Goal: Task Accomplishment & Management: Use online tool/utility

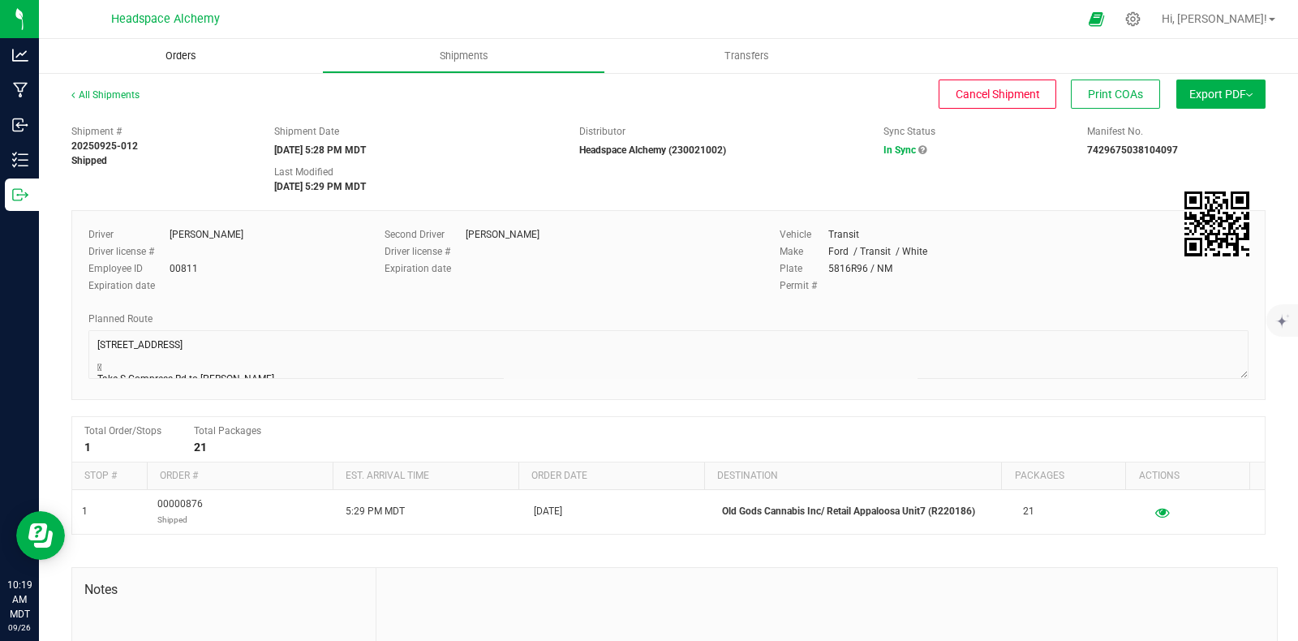
click at [178, 55] on span "Orders" at bounding box center [181, 56] width 75 height 15
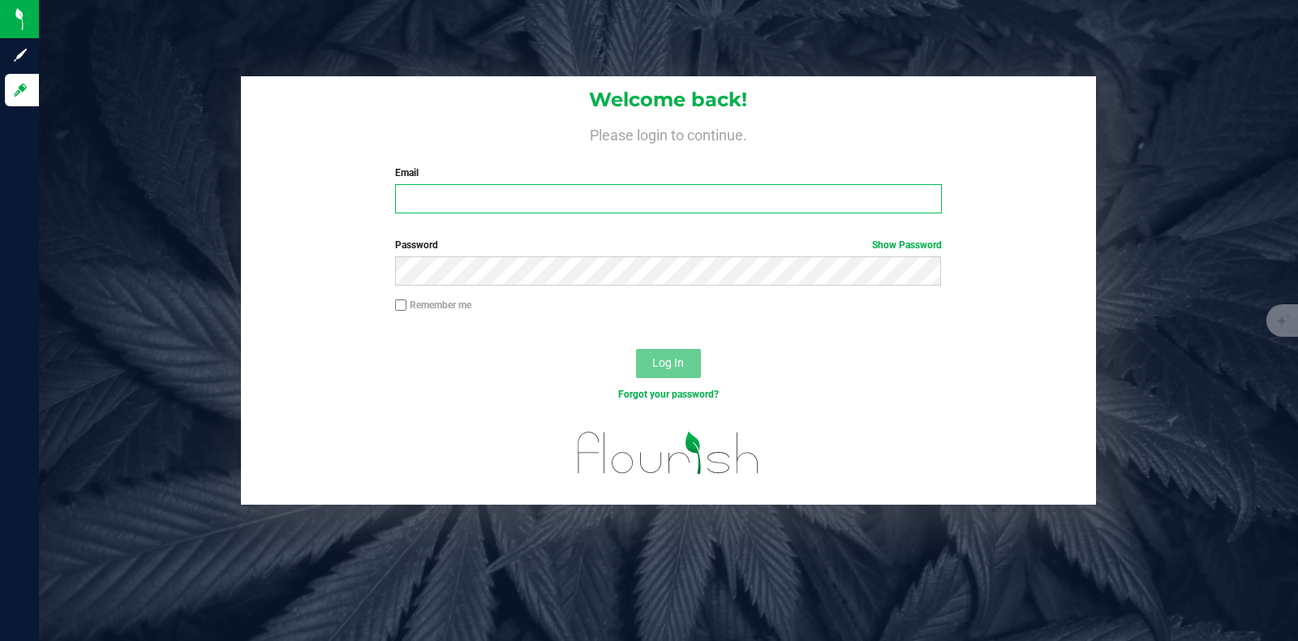
click at [595, 191] on input "Email" at bounding box center [668, 198] width 546 height 29
type input "[PERSON_NAME][EMAIL_ADDRESS][DOMAIN_NAME]"
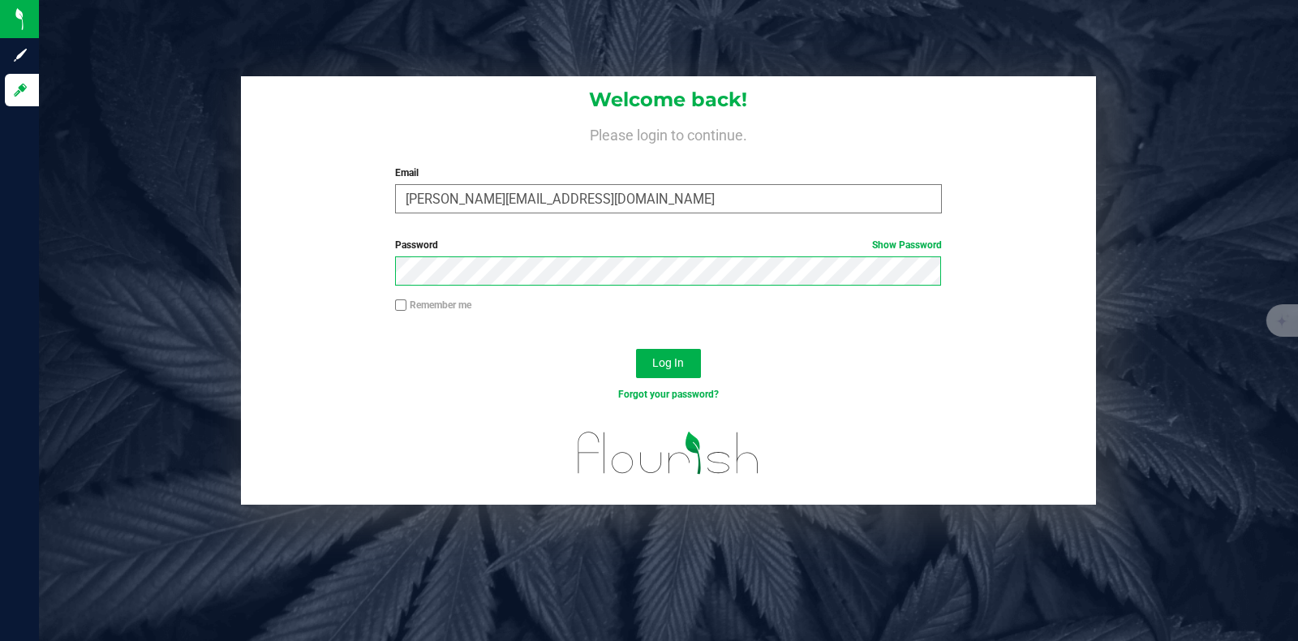
click at [636, 349] on button "Log In" at bounding box center [668, 363] width 65 height 29
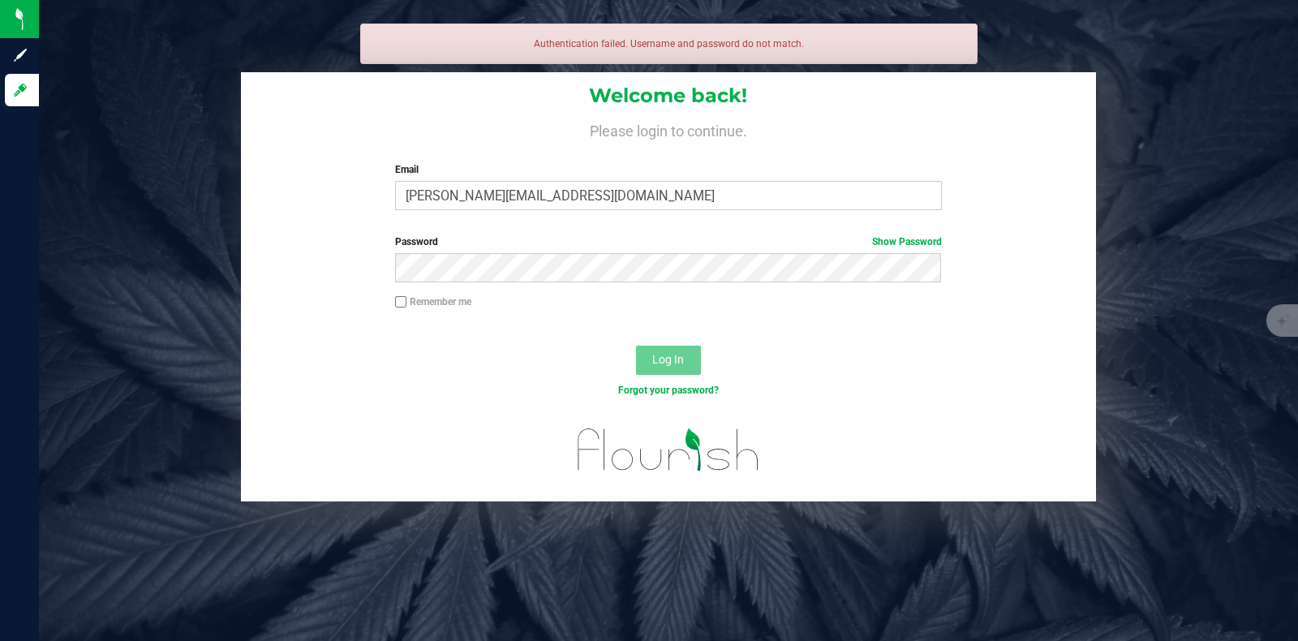
click at [405, 301] on input "Remember me" at bounding box center [400, 301] width 11 height 11
checkbox input "true"
click at [888, 241] on link "Show Password" at bounding box center [907, 241] width 70 height 11
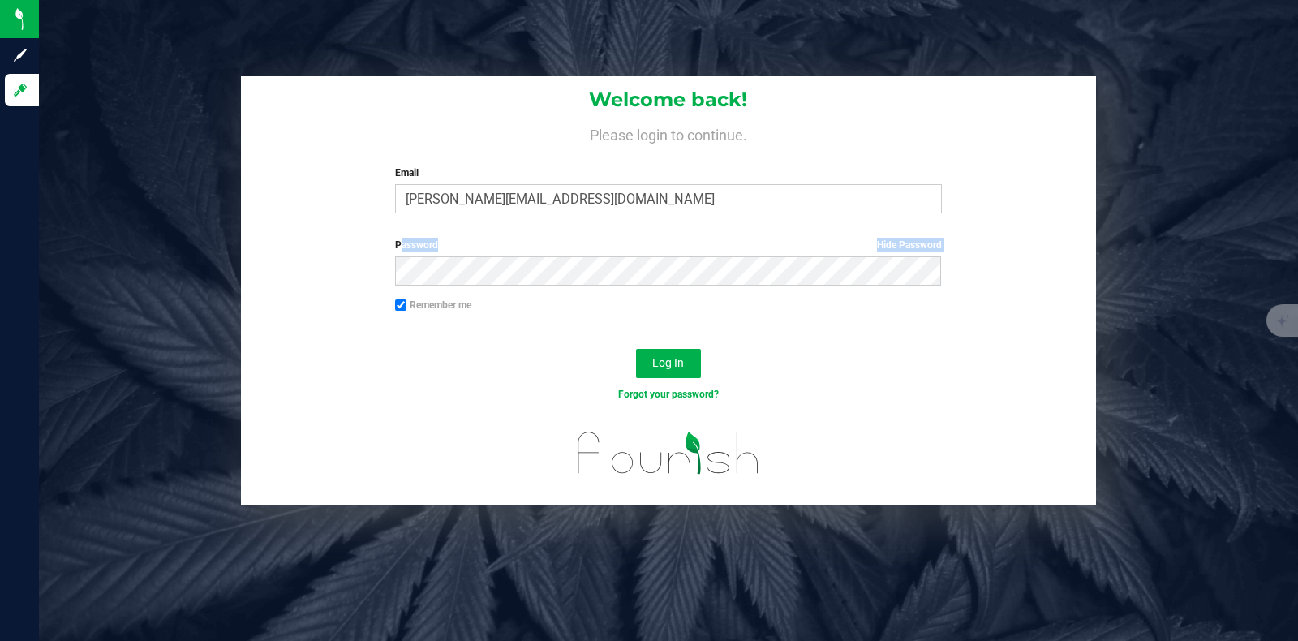
click at [560, 262] on form "Welcome back! Please login to continue. Email [PERSON_NAME][EMAIL_ADDRESS][DOMA…" at bounding box center [669, 290] width 832 height 428
click at [685, 364] on button "Log In" at bounding box center [668, 363] width 65 height 29
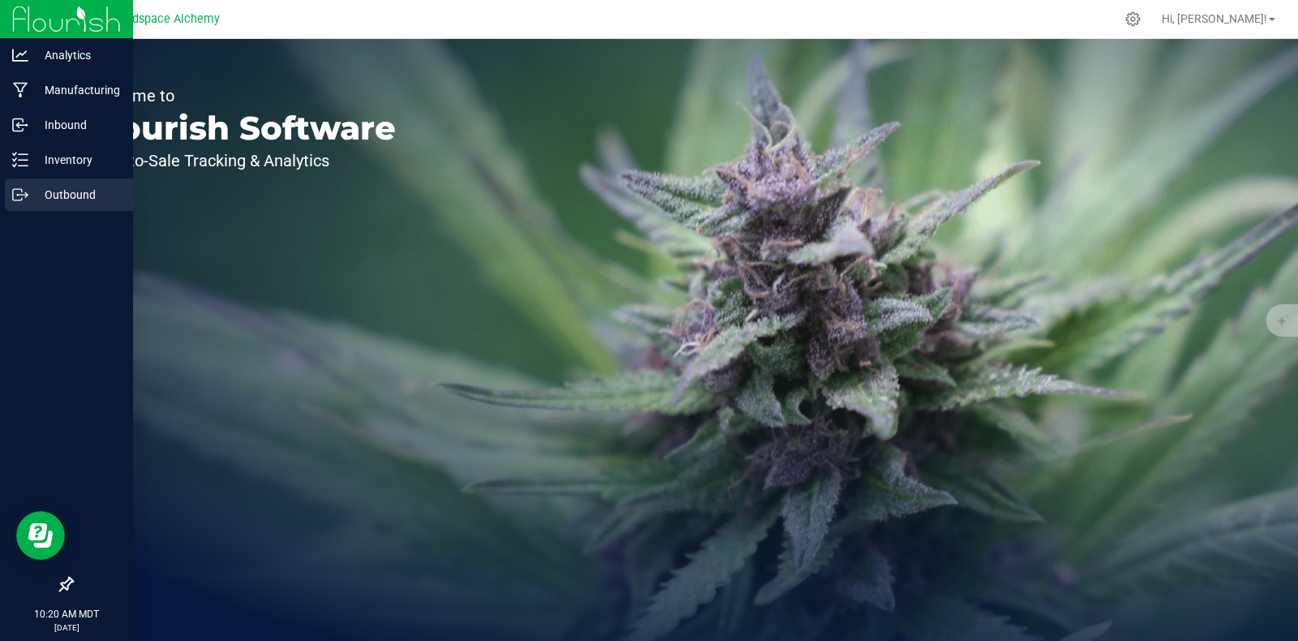
click at [19, 198] on icon at bounding box center [20, 195] width 16 height 16
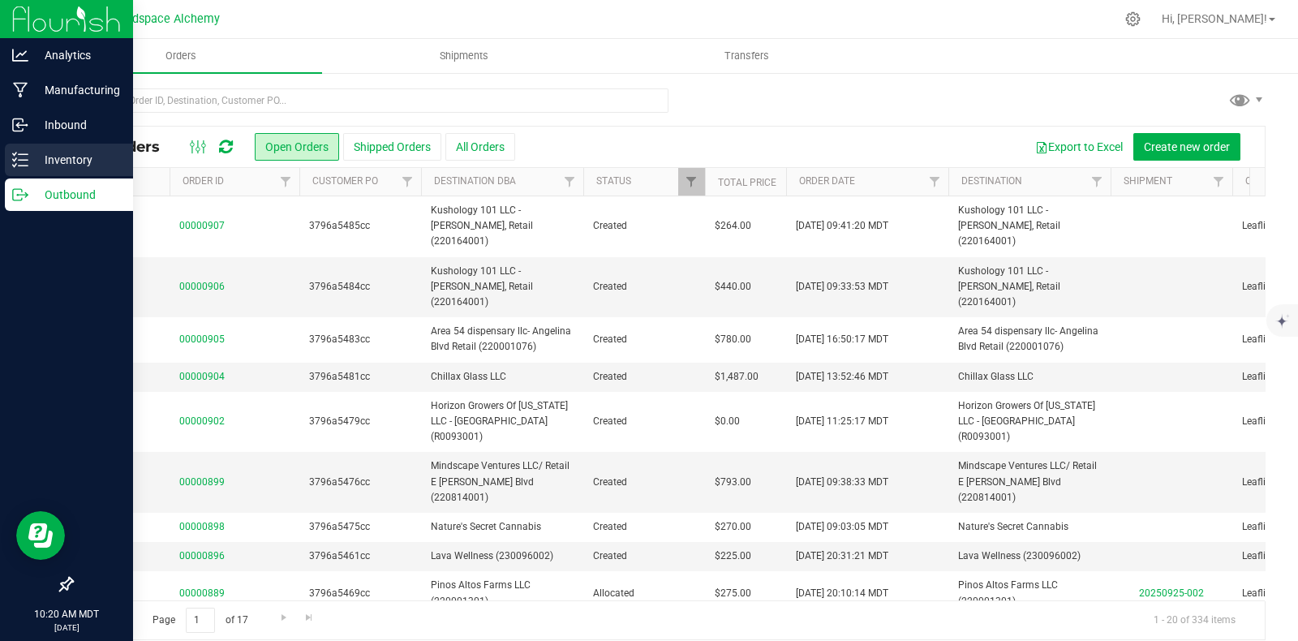
click at [25, 160] on line at bounding box center [23, 160] width 9 height 0
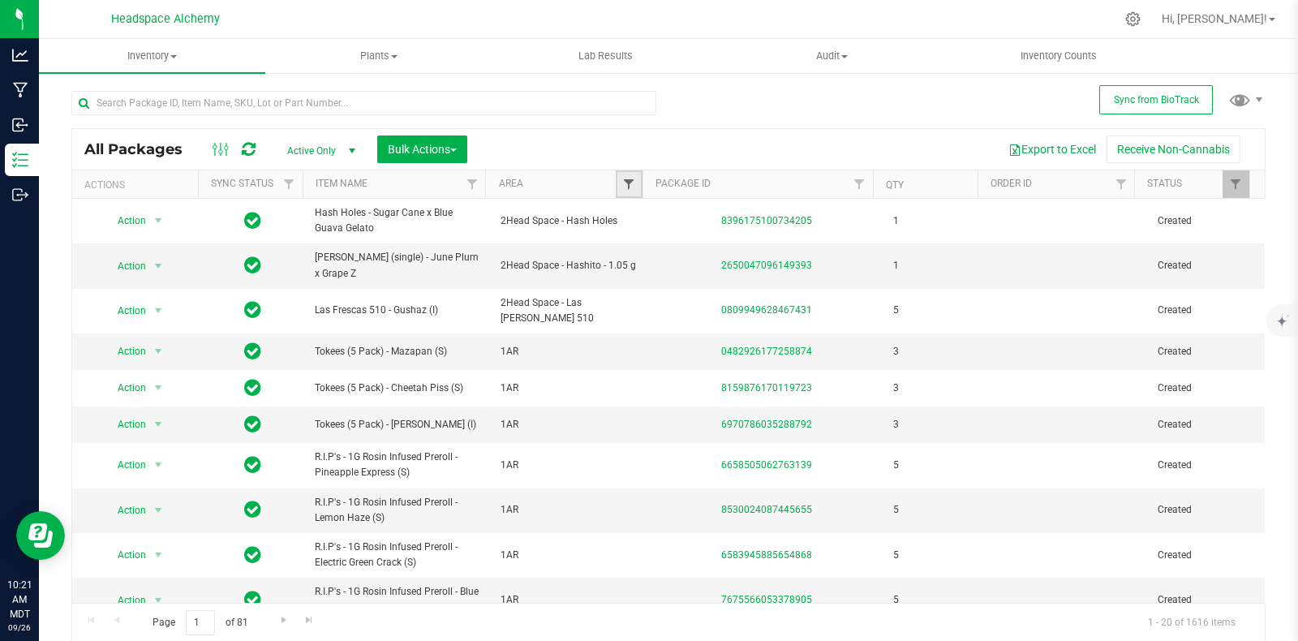
click at [627, 180] on span "Filter" at bounding box center [628, 184] width 13 height 13
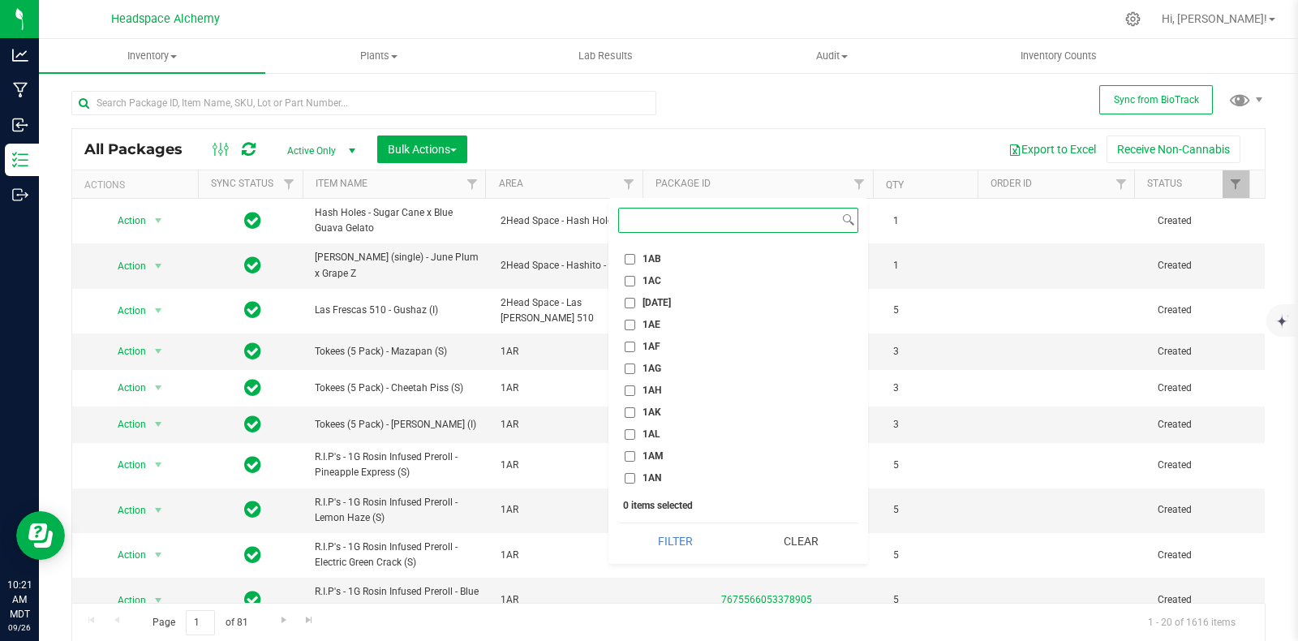
scroll to position [811, 0]
click at [653, 359] on span "1AG" at bounding box center [652, 363] width 19 height 10
click at [635, 359] on input "1AG" at bounding box center [630, 363] width 11 height 11
checkbox input "true"
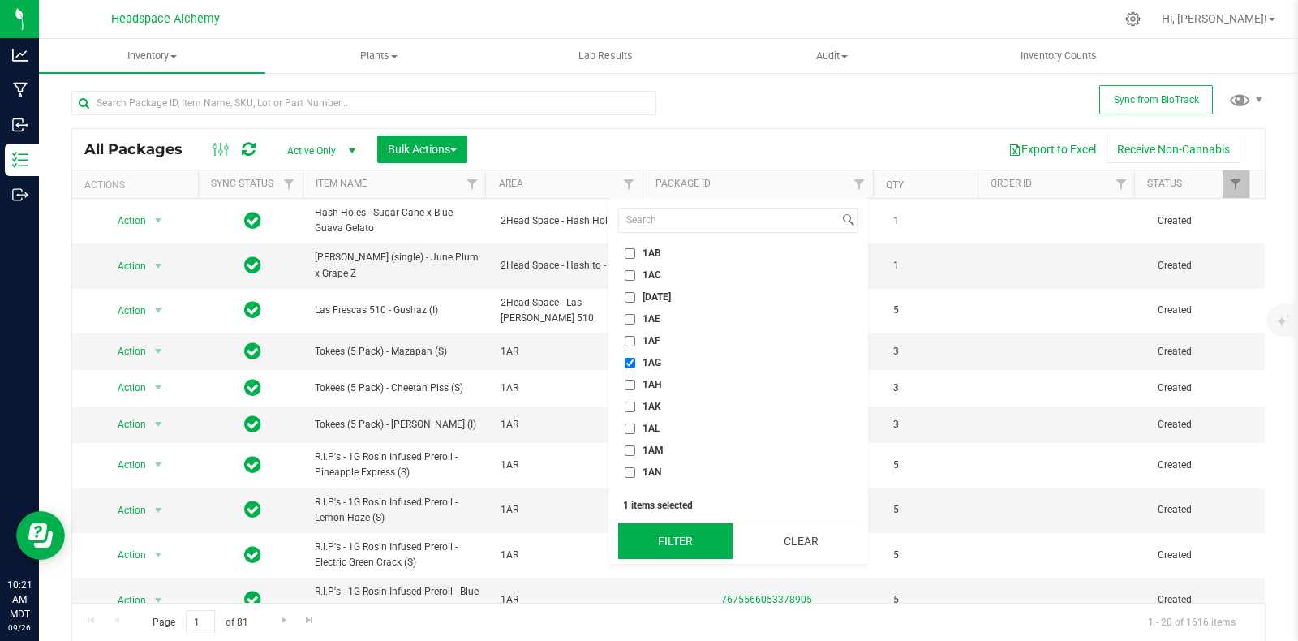
click at [691, 535] on button "Filter" at bounding box center [675, 541] width 114 height 36
